Goal: Find contact information: Find contact information

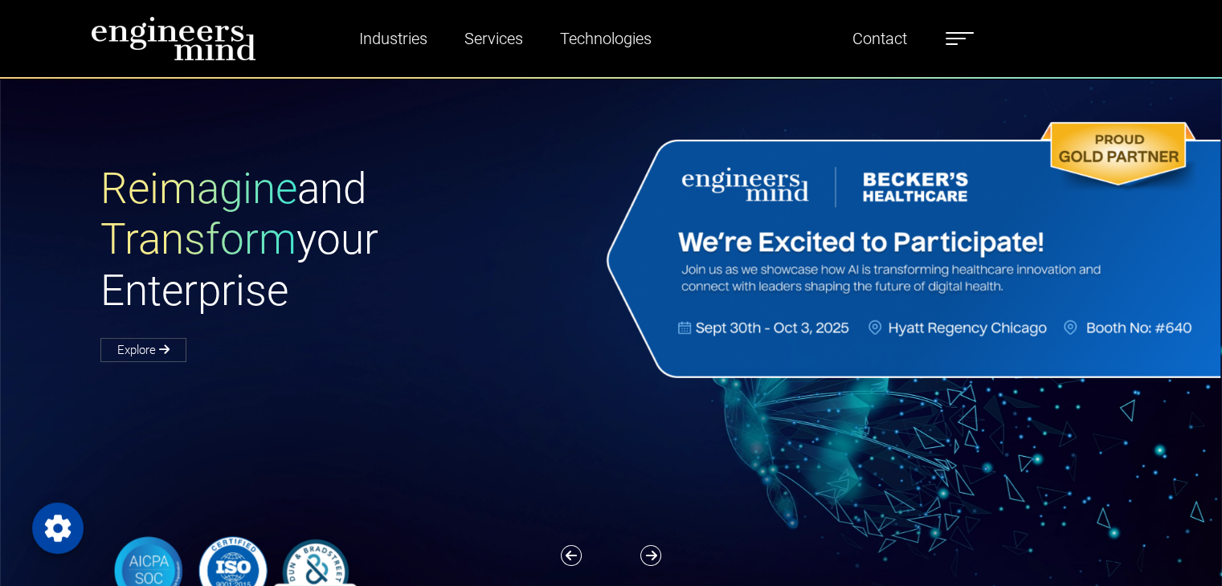
click at [575, 135] on div "Reimagine and Transform your Enterprise Explore" at bounding box center [620, 386] width 1241 height 618
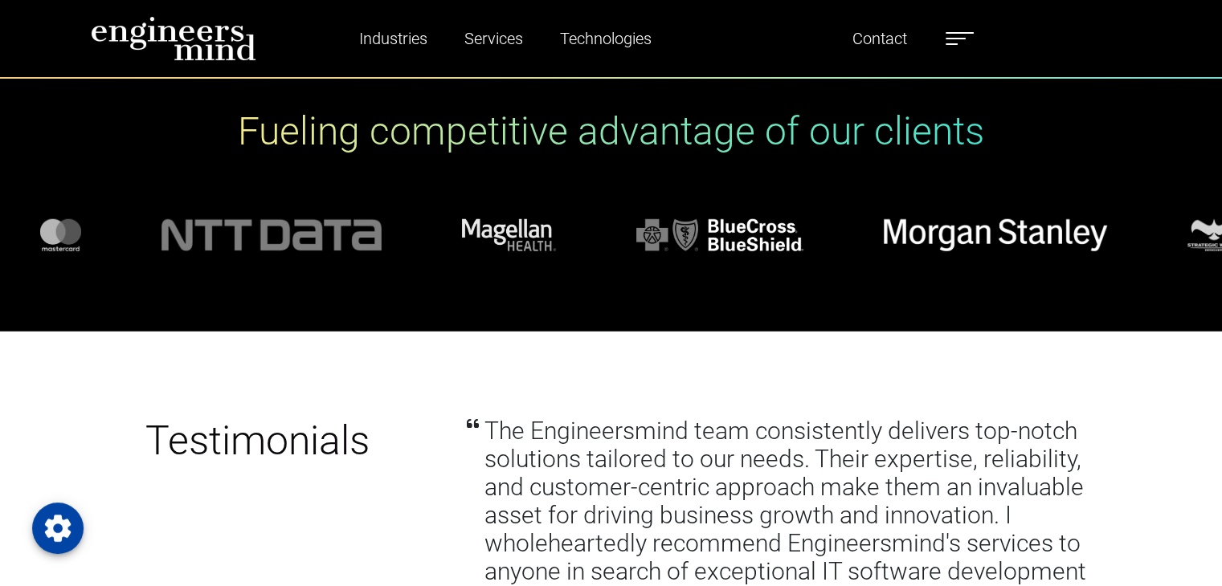
scroll to position [4332, 0]
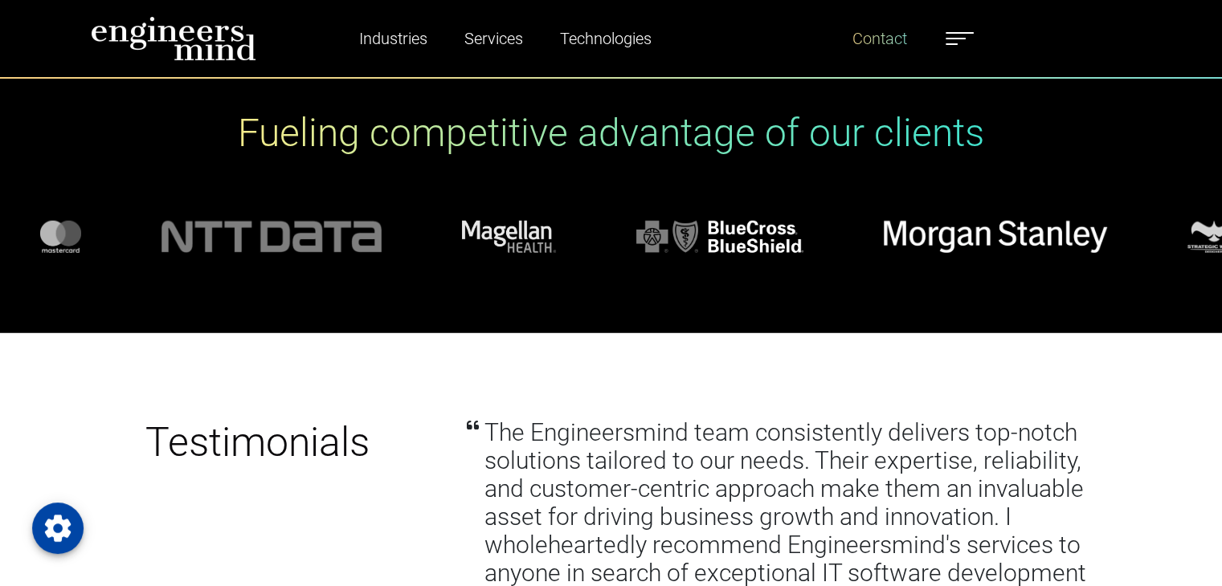
click at [875, 40] on link "Contact" at bounding box center [879, 38] width 67 height 37
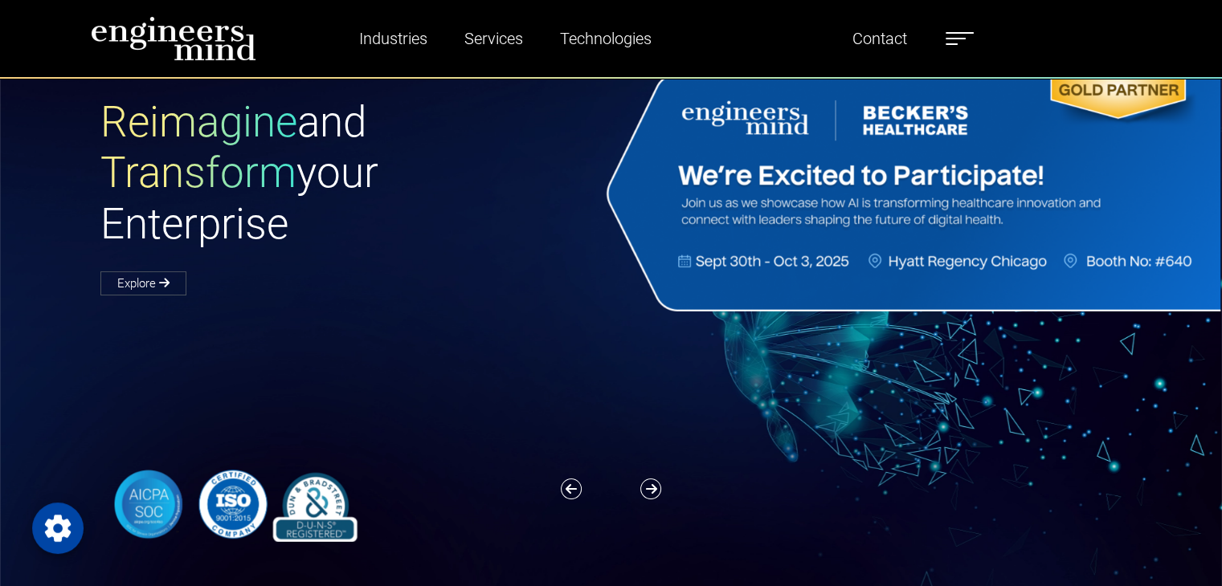
scroll to position [0, 0]
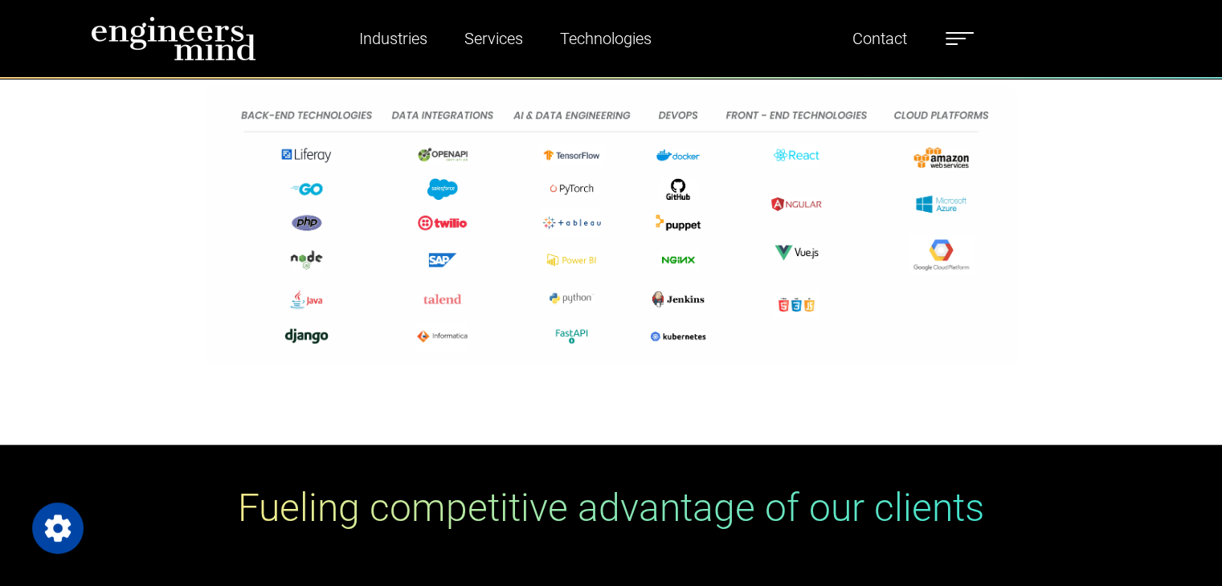
scroll to position [1081, 0]
